Goal: Task Accomplishment & Management: Use online tool/utility

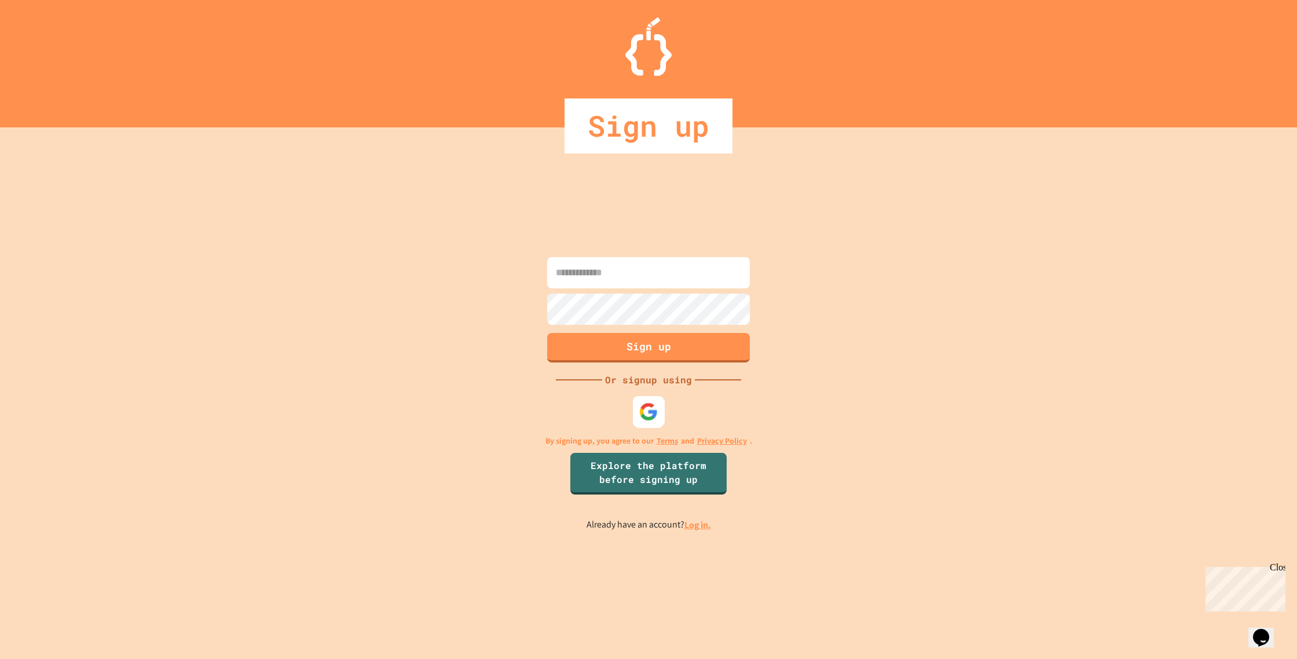
click at [644, 409] on img at bounding box center [648, 411] width 19 height 19
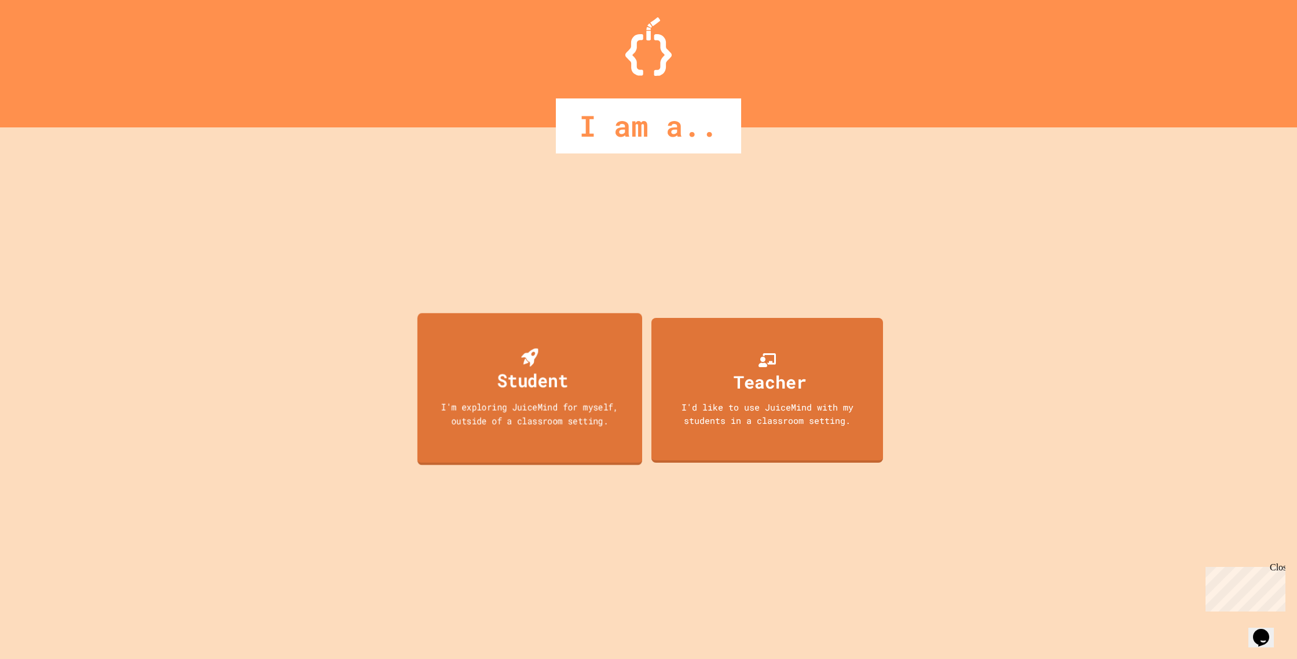
click at [521, 325] on div "Student I'm exploring JuiceMind for myself, outside of a classroom setting." at bounding box center [529, 389] width 225 height 152
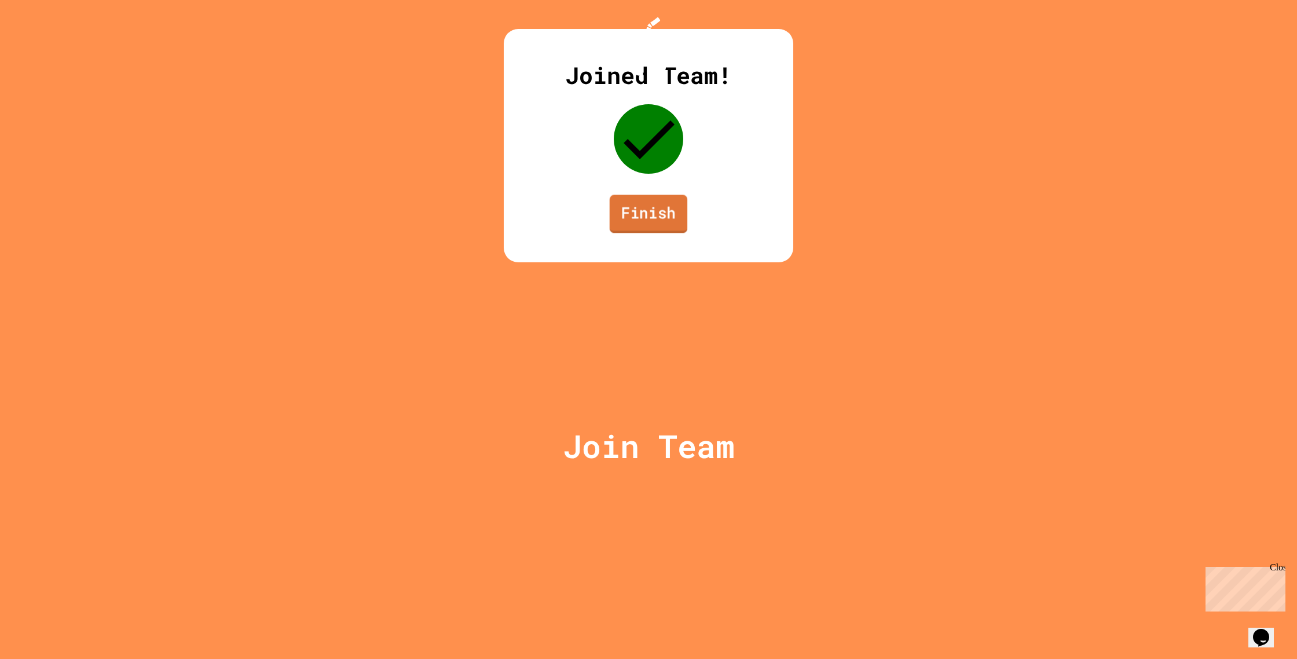
click at [647, 233] on link "Finish" at bounding box center [649, 214] width 78 height 38
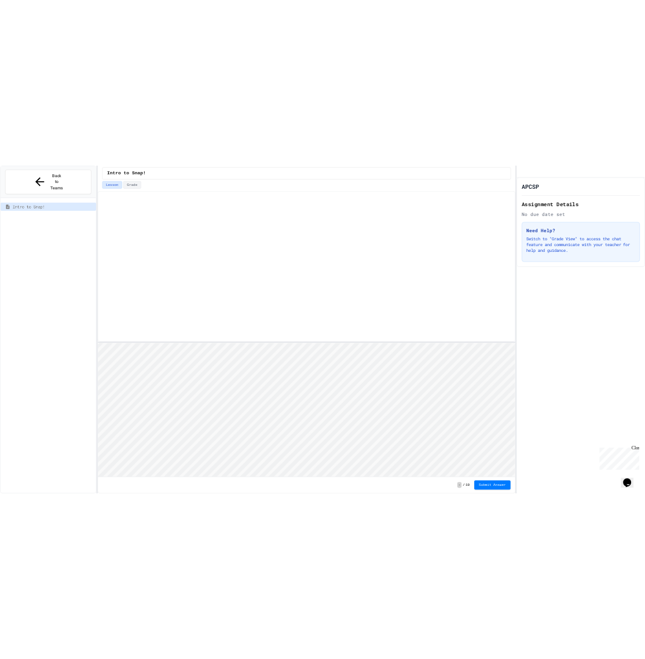
scroll to position [1, 0]
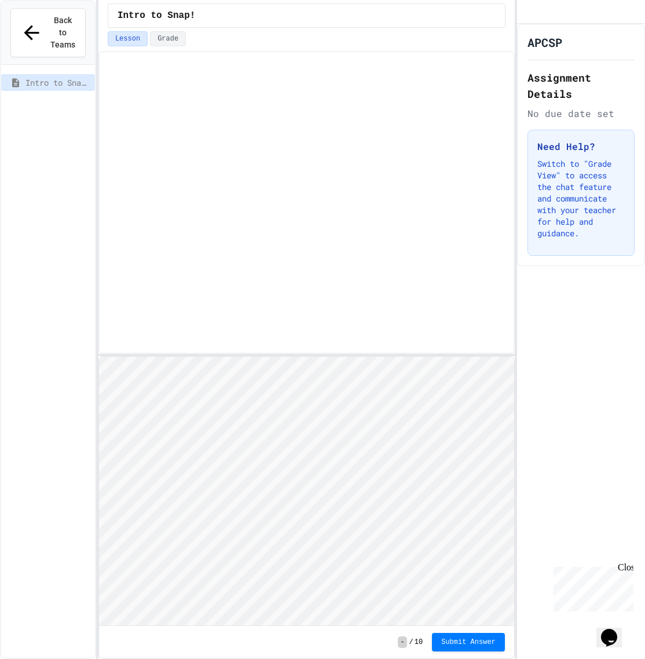
click at [626, 569] on div "Close" at bounding box center [625, 569] width 14 height 14
click at [398, 321] on div at bounding box center [306, 202] width 416 height 303
click at [69, 36] on span "Back to Teams" at bounding box center [62, 32] width 25 height 36
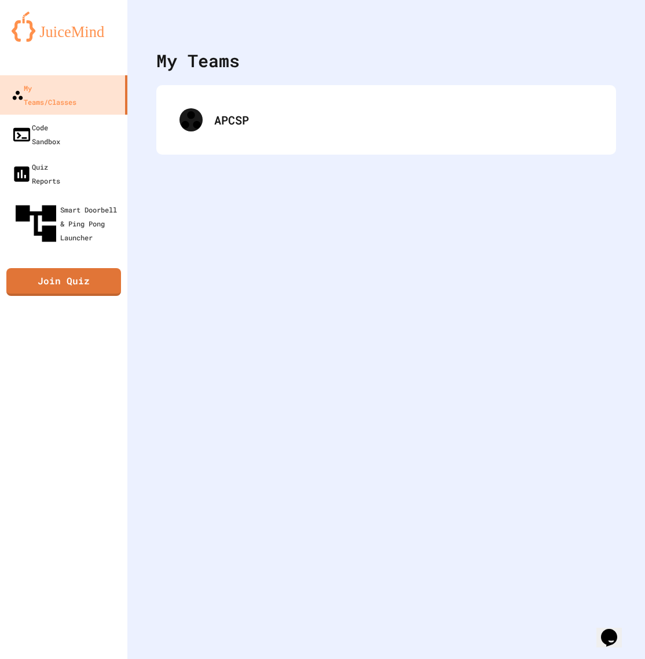
click at [234, 144] on div "APCSP" at bounding box center [386, 119] width 460 height 69
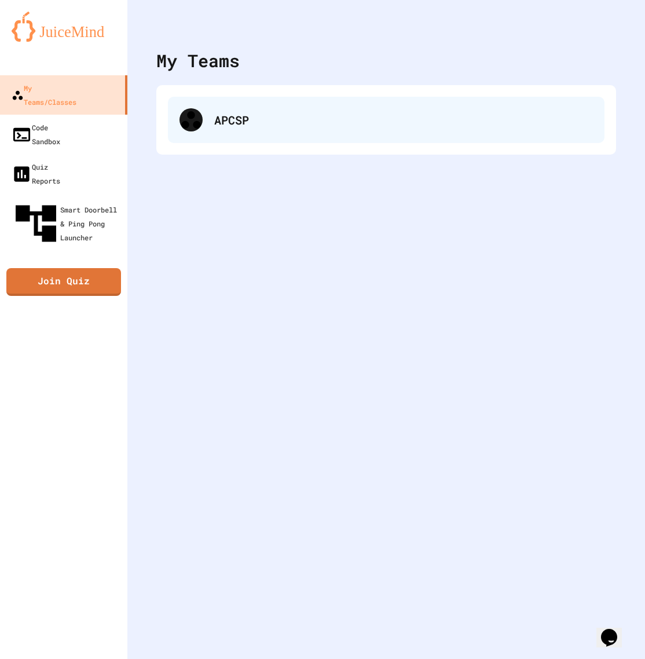
click at [230, 123] on div "APCSP" at bounding box center [403, 119] width 379 height 17
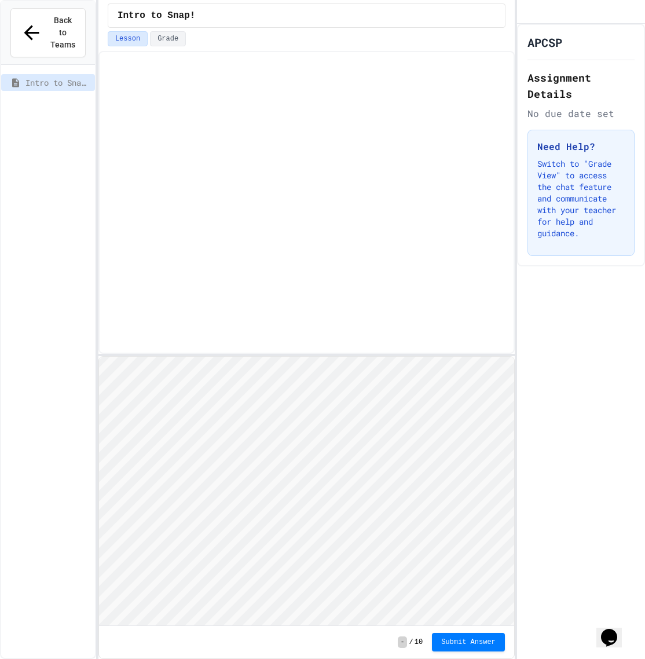
scroll to position [1, 0]
click at [299, 341] on div at bounding box center [306, 202] width 416 height 303
click at [229, 343] on div at bounding box center [306, 202] width 416 height 303
type textarea "********"
click at [512, 356] on div "Back to Teams Intro to Snap! Intro to Snap! Lesson Grade - / 10 Submit Answer A…" at bounding box center [322, 329] width 645 height 659
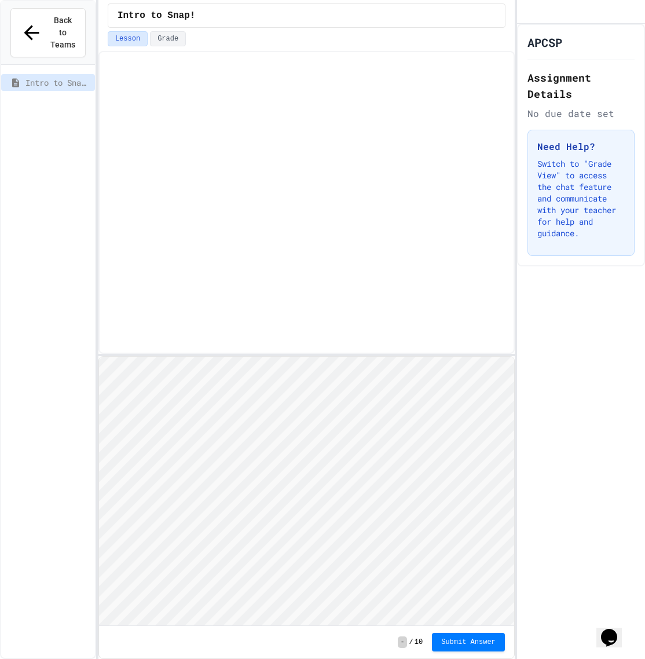
click at [512, 356] on div "Back to Teams Intro to Snap! Intro to Snap! Lesson Grade - / 10 Submit Answer A…" at bounding box center [322, 329] width 645 height 659
click at [490, 354] on div at bounding box center [306, 355] width 416 height 2
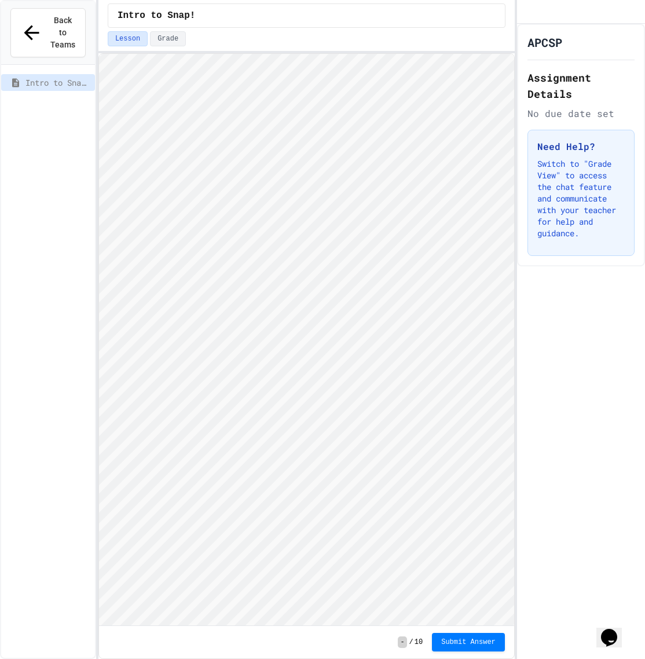
click at [446, 0] on html "We are updating our servers at 7PM EST [DATE]. [PERSON_NAME] should continue to…" at bounding box center [322, 329] width 645 height 659
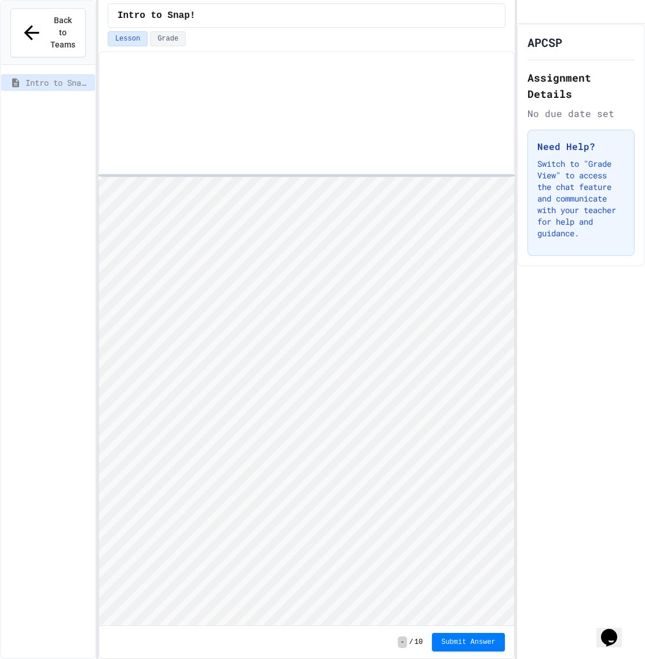
click at [0, 219] on html "We are updating our servers at 7PM EST [DATE]. [PERSON_NAME] should continue to…" at bounding box center [322, 329] width 645 height 659
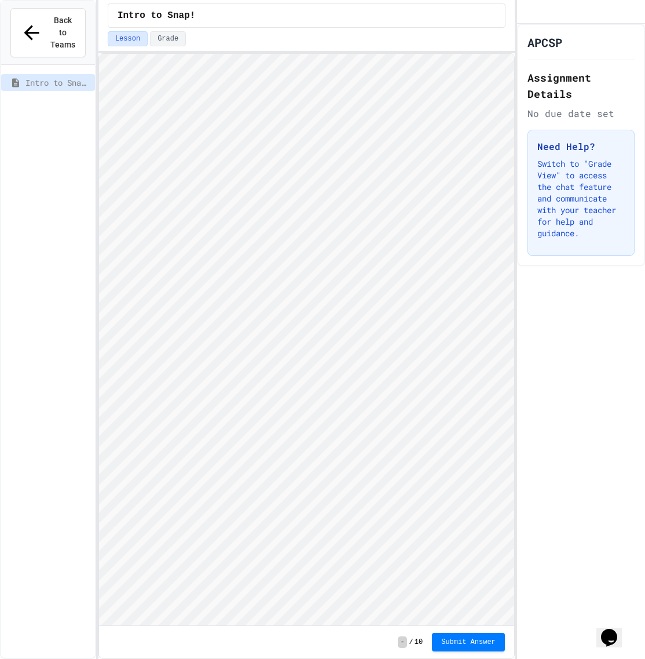
click at [115, 27] on div "Intro to Snap! Lesson Grade - / 10 Submit Answer" at bounding box center [306, 329] width 416 height 659
click at [540, 23] on icon "My Account" at bounding box center [534, 20] width 11 height 11
click at [588, 658] on div at bounding box center [322, 659] width 645 height 0
type textarea "******"
click at [501, 10] on div "Intro to Snap! Lesson Grade - / 10 Submit Answer" at bounding box center [306, 329] width 416 height 659
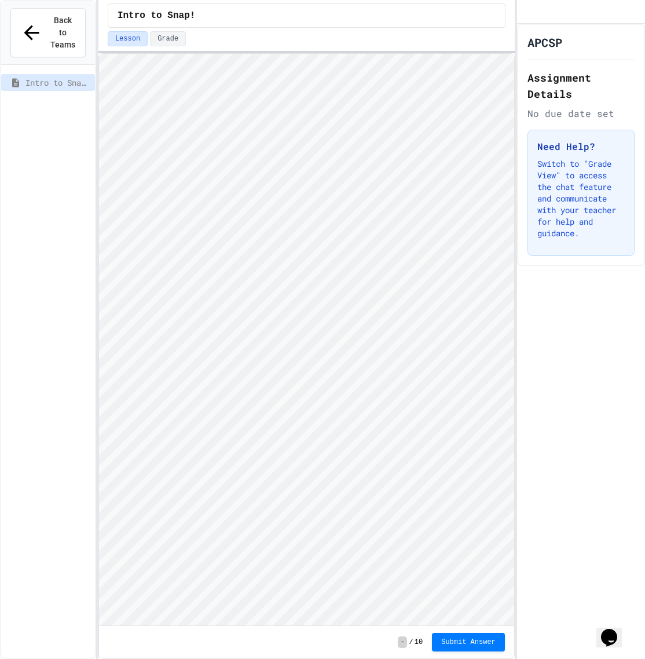
type textarea "**"
type textarea "*"
type textarea "**"
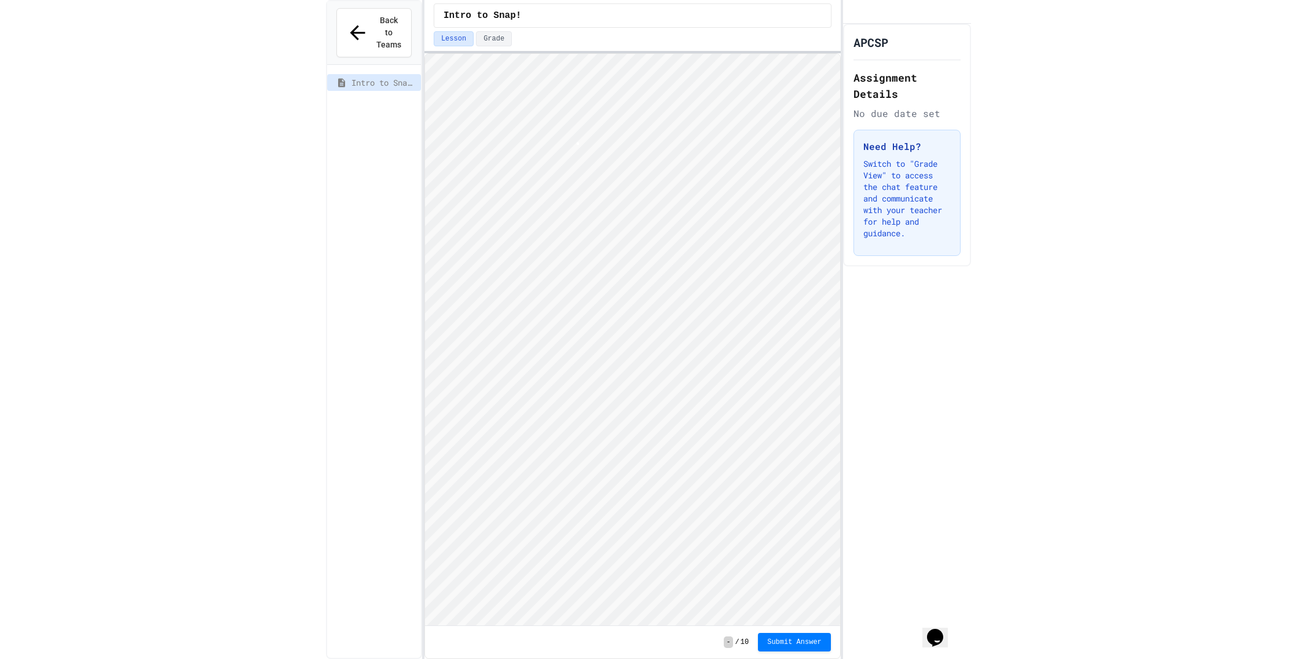
scroll to position [1, 0]
